Goal: Task Accomplishment & Management: Manage account settings

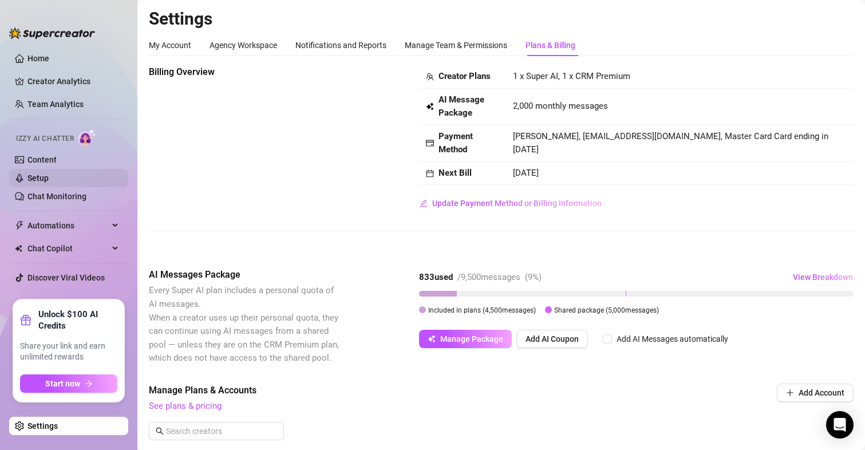
click at [27, 179] on link "Setup" at bounding box center [37, 177] width 21 height 9
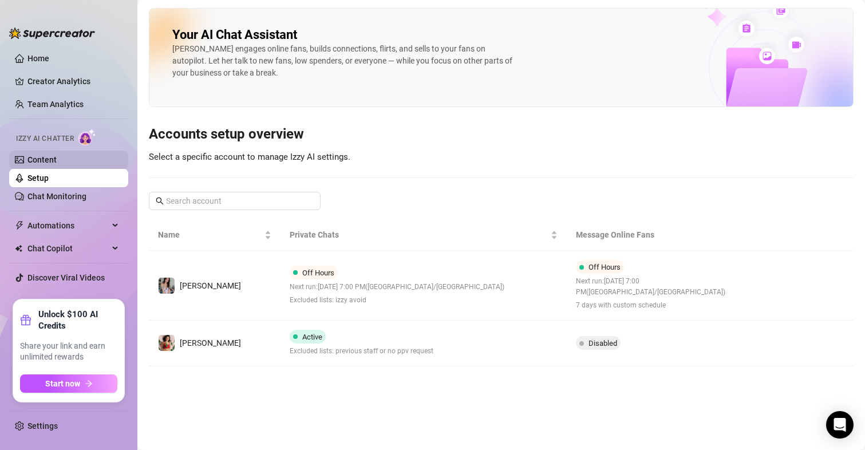
click at [57, 157] on link "Content" at bounding box center [41, 159] width 29 height 9
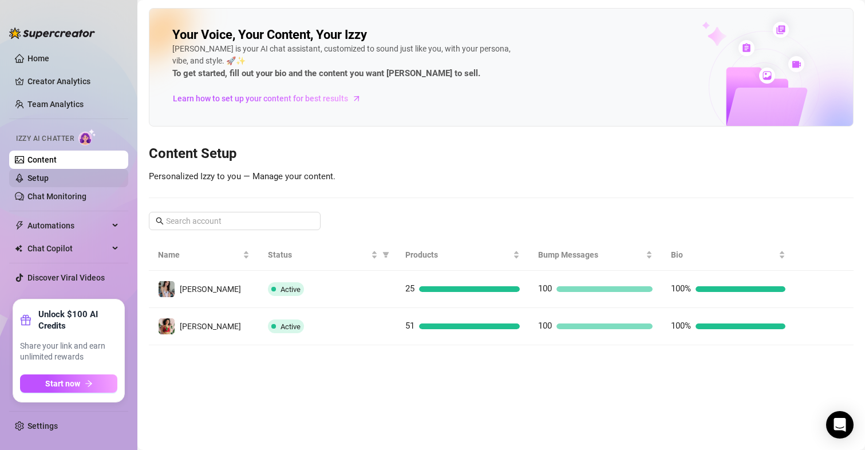
click at [49, 176] on link "Setup" at bounding box center [37, 177] width 21 height 9
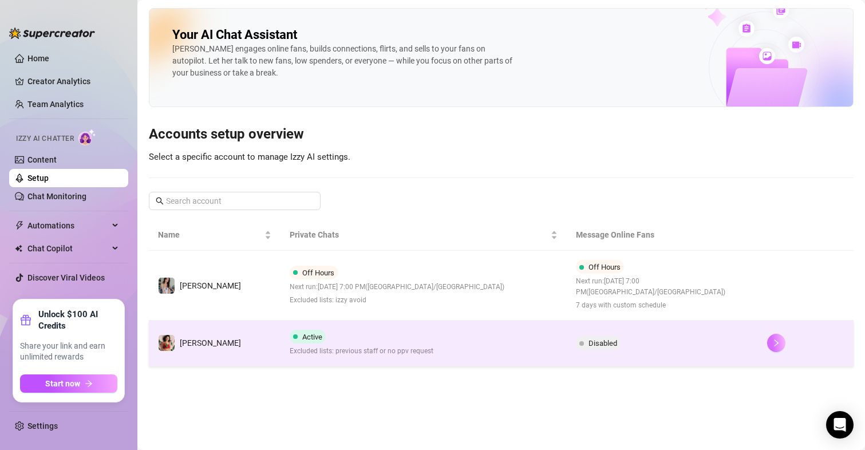
click at [767, 334] on button "button" at bounding box center [776, 343] width 18 height 18
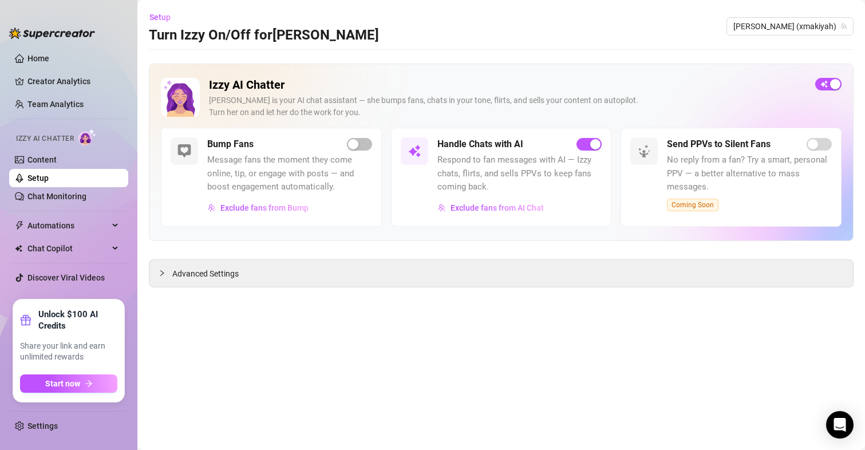
click at [358, 137] on div "Bump Fans" at bounding box center [289, 144] width 165 height 14
click at [354, 140] on div "button" at bounding box center [353, 144] width 10 height 10
click at [234, 271] on span "Advanced Settings" at bounding box center [205, 273] width 66 height 13
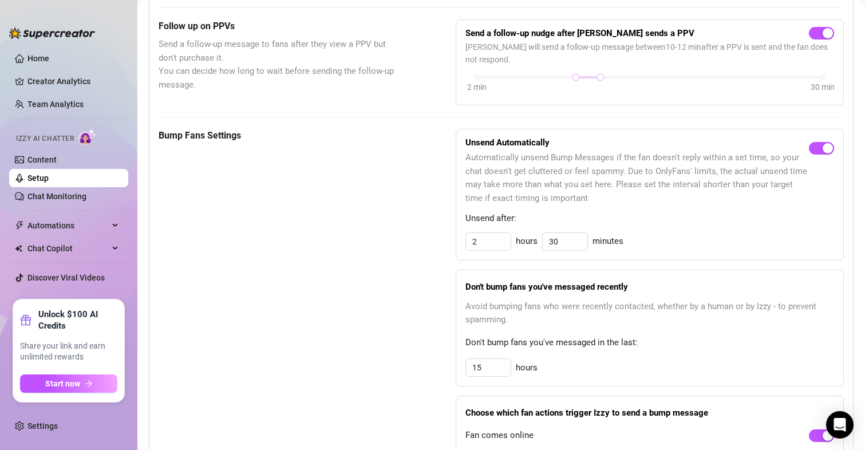
scroll to position [458, 0]
click at [567, 238] on input "30" at bounding box center [565, 242] width 45 height 17
drag, startPoint x: 562, startPoint y: 240, endPoint x: 522, endPoint y: 240, distance: 40.1
click at [523, 240] on div "2 hours 30 minutes" at bounding box center [649, 242] width 369 height 18
click at [557, 196] on span "Automatically unsend Bump Messages if the fan doesn't reply within a set time, …" at bounding box center [636, 179] width 343 height 54
